Goal: Task Accomplishment & Management: Use online tool/utility

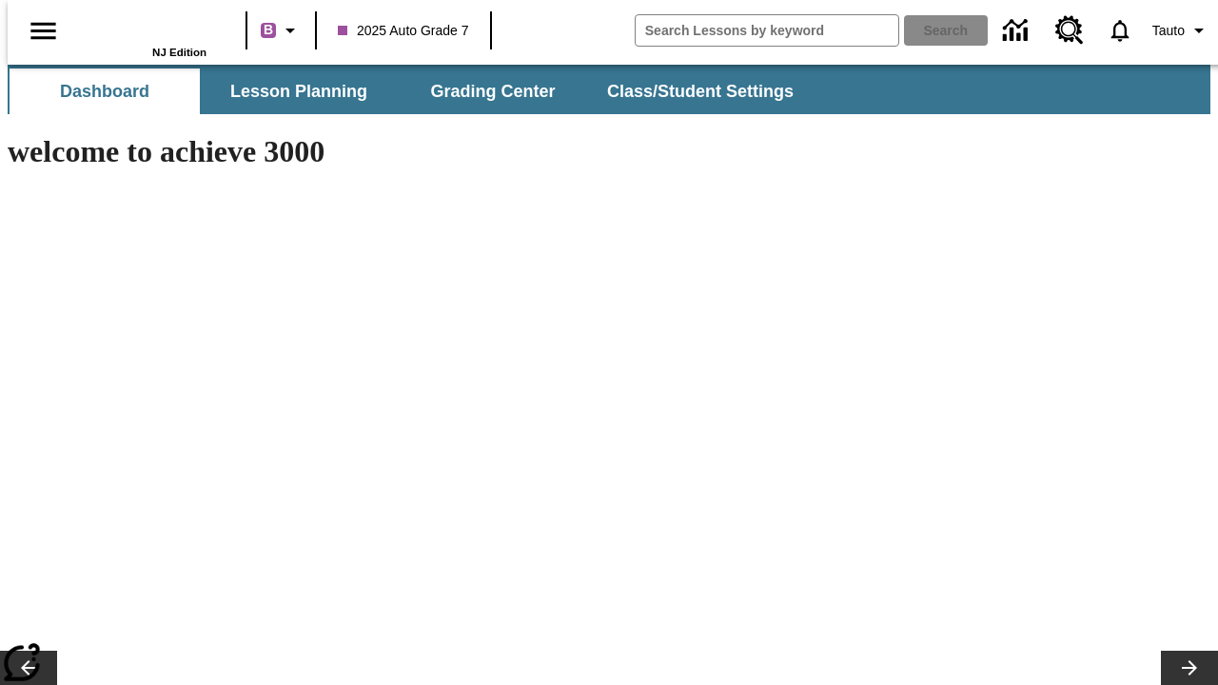
type input "-1"
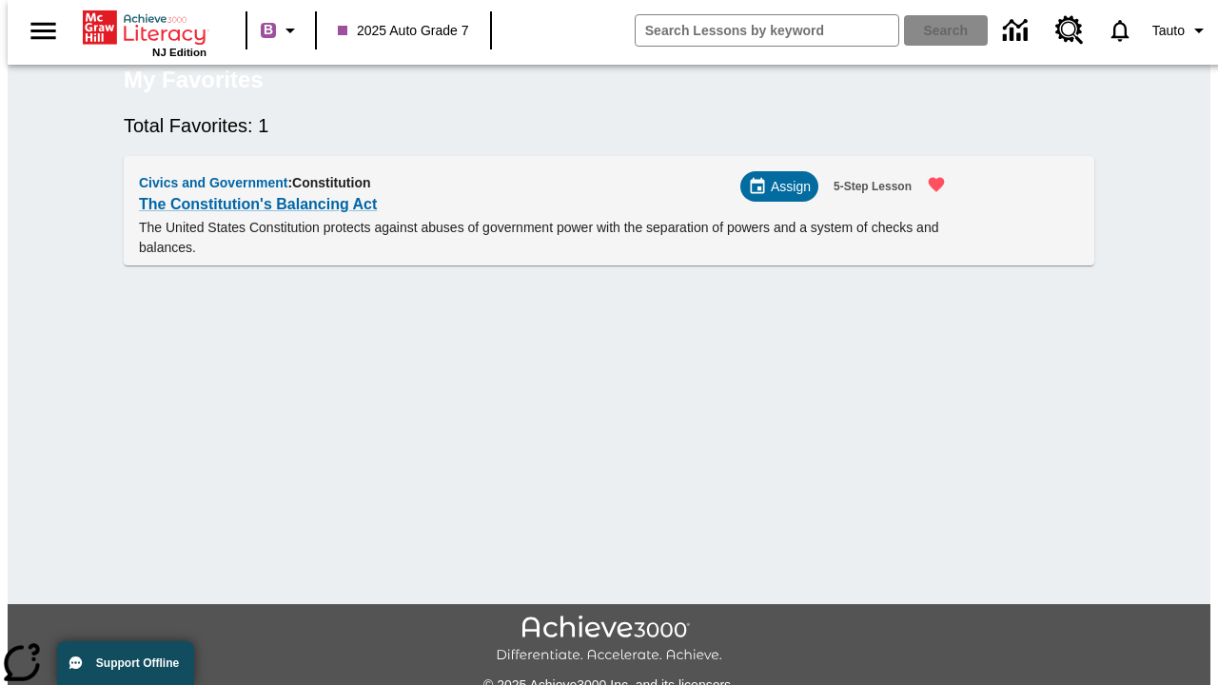
click at [787, 197] on span "Assign" at bounding box center [791, 187] width 40 height 20
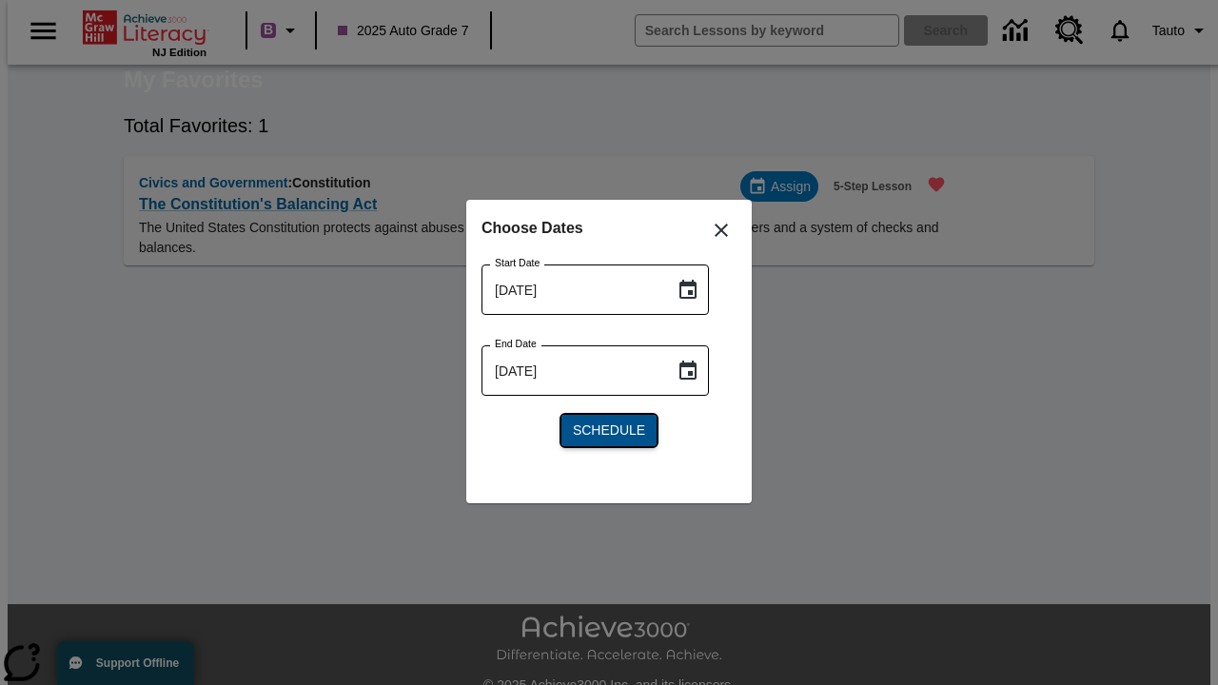
click at [609, 430] on span "Schedule" at bounding box center [609, 431] width 72 height 20
